Goal: Information Seeking & Learning: Compare options

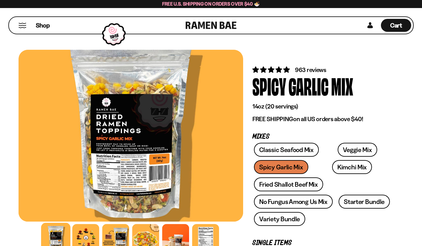
click at [87, 235] on div at bounding box center [85, 237] width 27 height 27
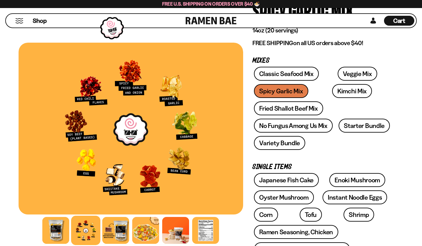
scroll to position [76, 0]
click at [359, 128] on link "Starter Bundle" at bounding box center [363, 126] width 51 height 14
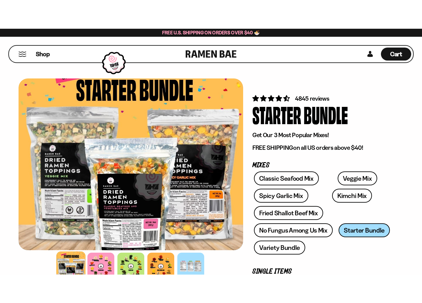
scroll to position [27, 0]
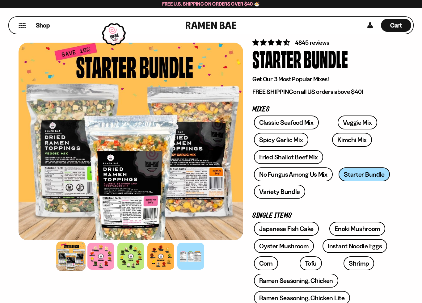
click at [20, 238] on div at bounding box center [131, 142] width 225 height 198
click at [100, 246] on div at bounding box center [100, 256] width 27 height 27
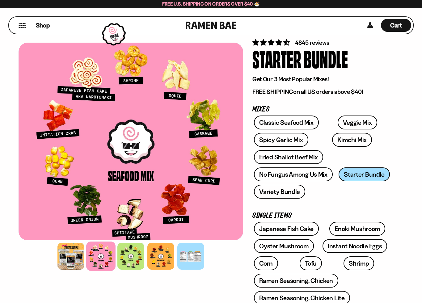
click at [135, 246] on div at bounding box center [130, 256] width 27 height 27
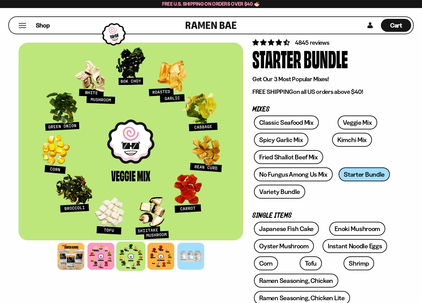
click at [165, 246] on div at bounding box center [160, 256] width 27 height 27
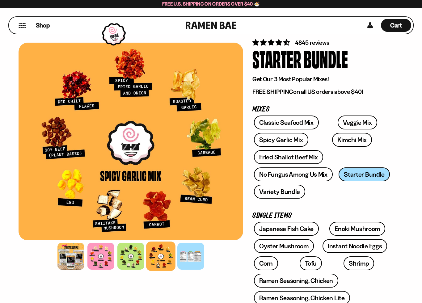
click at [315, 180] on link "No Fungus Among Us Mix" at bounding box center [293, 174] width 78 height 14
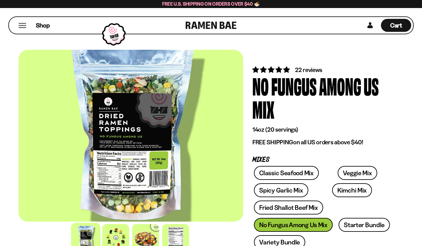
click at [122, 238] on div at bounding box center [115, 237] width 27 height 27
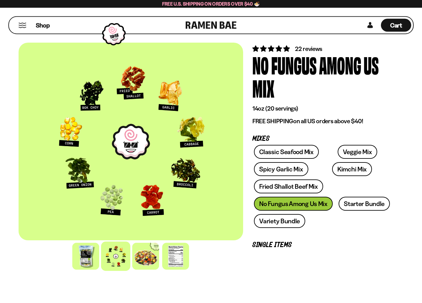
scroll to position [21, 0]
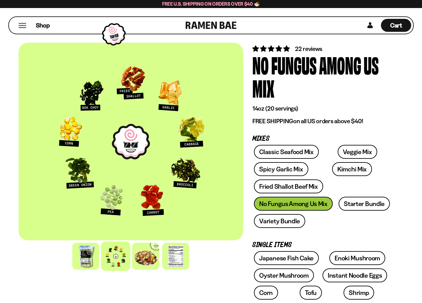
click at [294, 222] on link "Variety Bundle" at bounding box center [279, 221] width 51 height 14
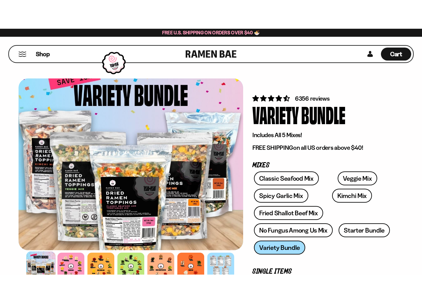
scroll to position [20, 0]
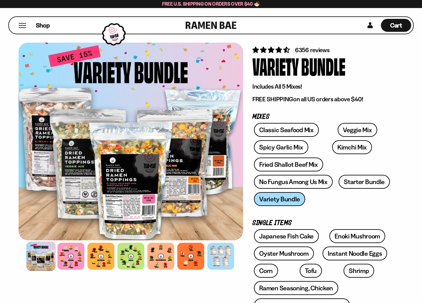
click at [71, 246] on div at bounding box center [70, 256] width 27 height 27
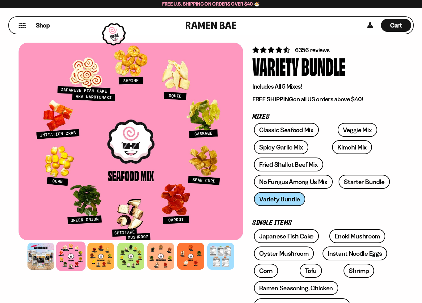
click at [99, 246] on div at bounding box center [100, 256] width 27 height 27
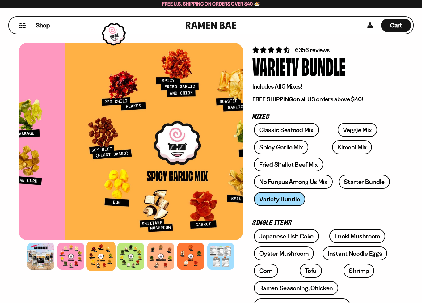
click at [94, 246] on div at bounding box center [100, 255] width 29 height 29
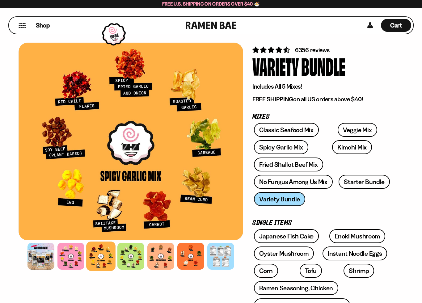
click at [125, 246] on div at bounding box center [130, 256] width 27 height 27
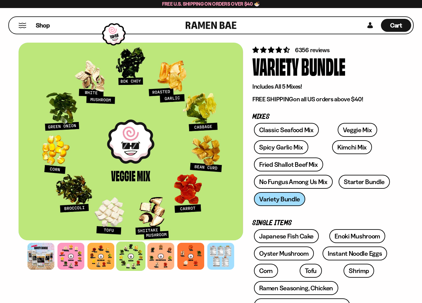
click at [156, 246] on div at bounding box center [160, 256] width 27 height 27
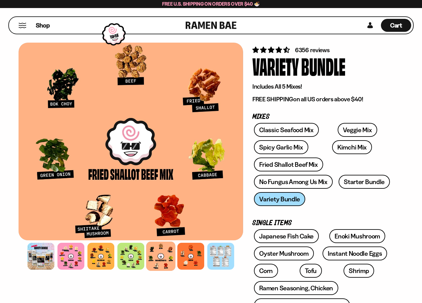
click at [195, 246] on div at bounding box center [190, 256] width 27 height 27
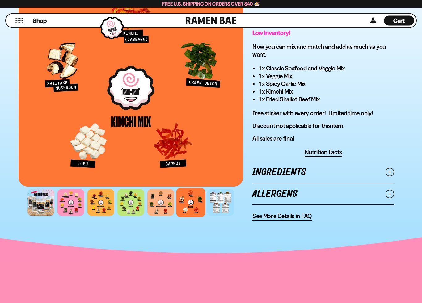
scroll to position [414, 0]
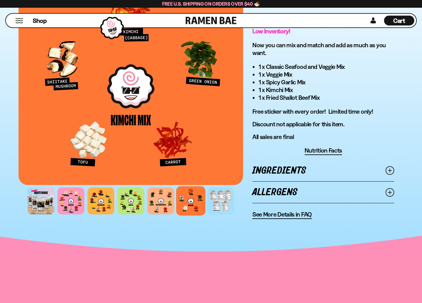
click at [391, 171] on line at bounding box center [389, 170] width 3 height 3
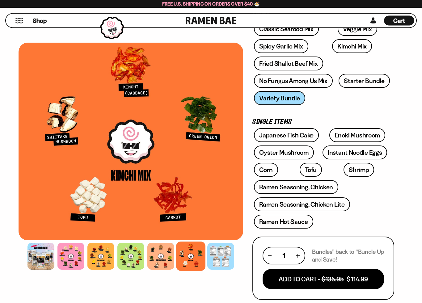
scroll to position [121, 0]
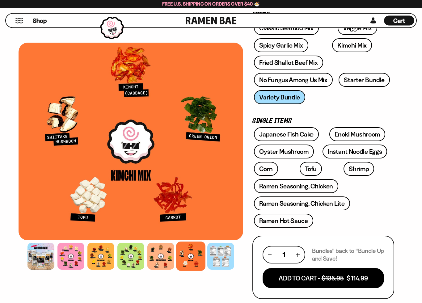
click at [343, 168] on link "Shrimp" at bounding box center [358, 169] width 31 height 14
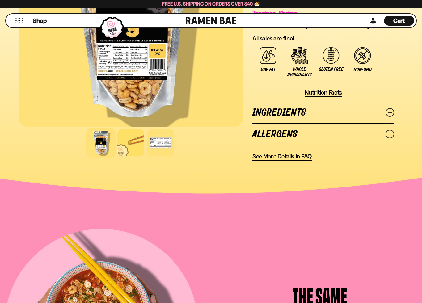
scroll to position [478, 0]
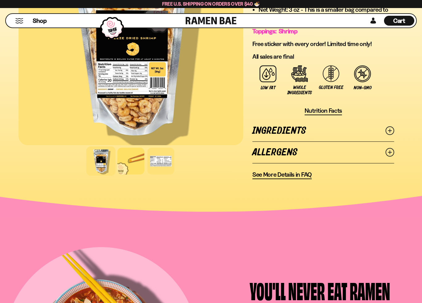
click at [393, 133] on circle at bounding box center [390, 131] width 8 height 8
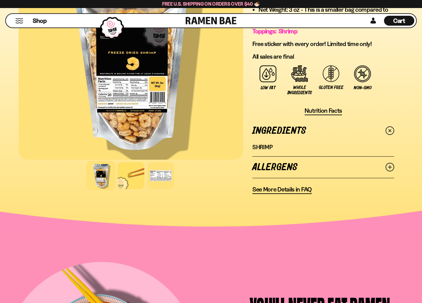
click at [393, 131] on icon at bounding box center [390, 131] width 12 height 12
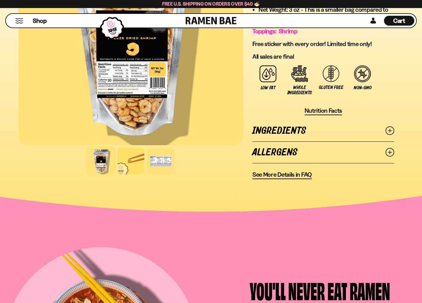
click at [391, 161] on link "Allergens" at bounding box center [323, 152] width 142 height 21
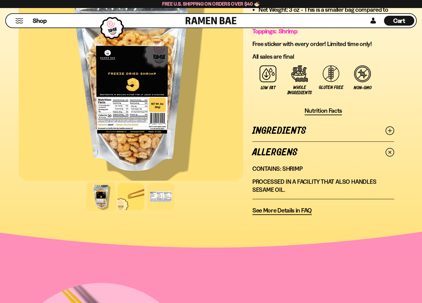
click at [393, 155] on circle at bounding box center [389, 152] width 11 height 11
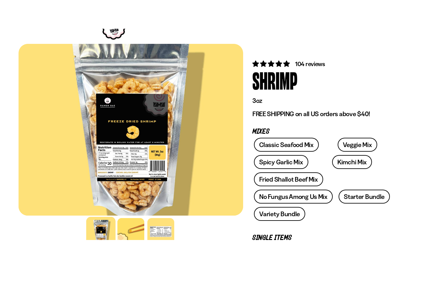
scroll to position [35, 0]
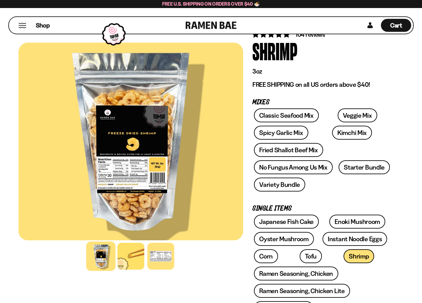
click at [363, 227] on link "Enoki Mushroom" at bounding box center [357, 222] width 56 height 14
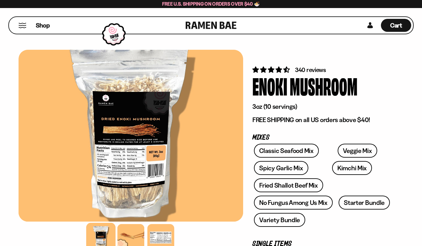
click at [308, 208] on link "No Fungus Among Us Mix" at bounding box center [293, 202] width 78 height 14
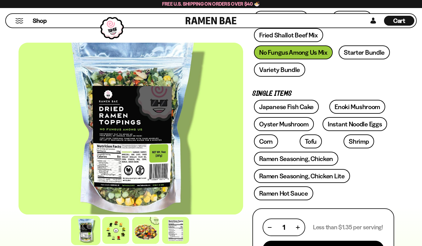
scroll to position [171, 0]
